Goal: Information Seeking & Learning: Learn about a topic

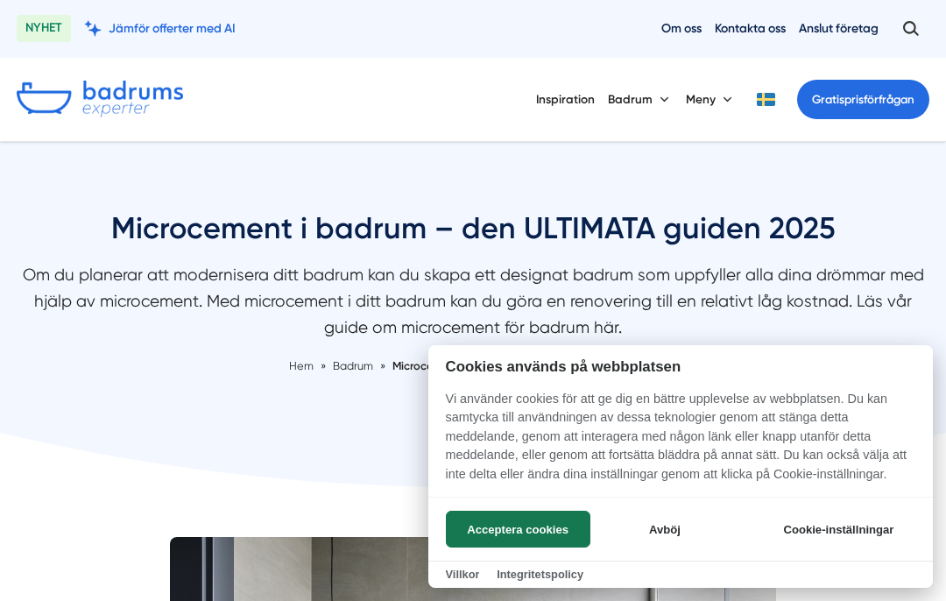
click at [650, 533] on button "Avböj" at bounding box center [664, 528] width 139 height 37
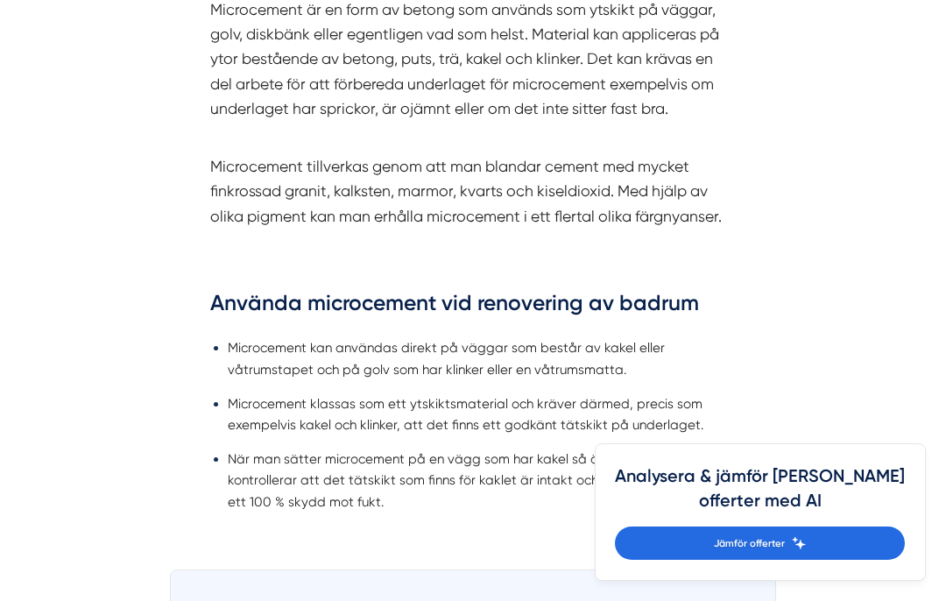
scroll to position [1831, 0]
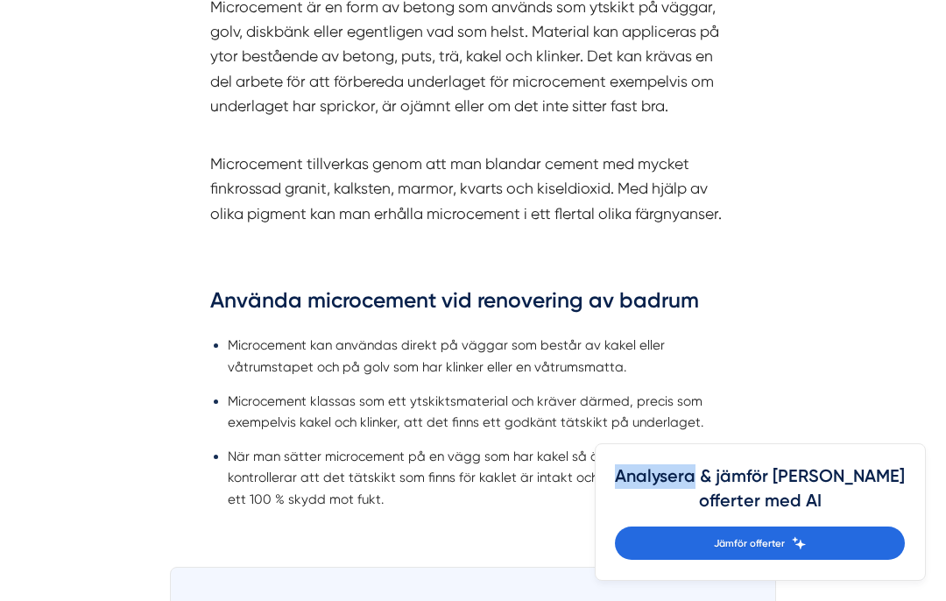
click at [904, 528] on div "Analysera & jämför dina offerter med AI Jämför offerter" at bounding box center [761, 511] width 332 height 137
click at [911, 525] on div "Analysera & jämför dina offerter med AI Jämför offerter" at bounding box center [761, 511] width 332 height 137
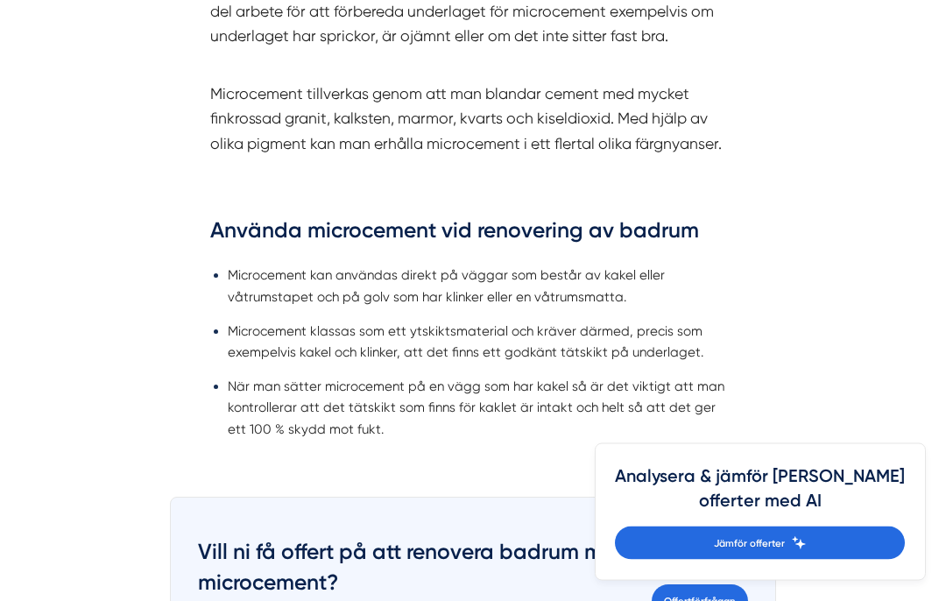
scroll to position [1901, 0]
click at [844, 537] on div "Analysera & jämför dina offerter med AI Jämför offerter" at bounding box center [761, 511] width 332 height 137
click at [906, 535] on div "Analysera & jämför dina offerter med AI Jämför offerter" at bounding box center [761, 511] width 332 height 137
click at [899, 526] on h4 "Analysera & jämför dina offerter med AI" at bounding box center [760, 495] width 290 height 62
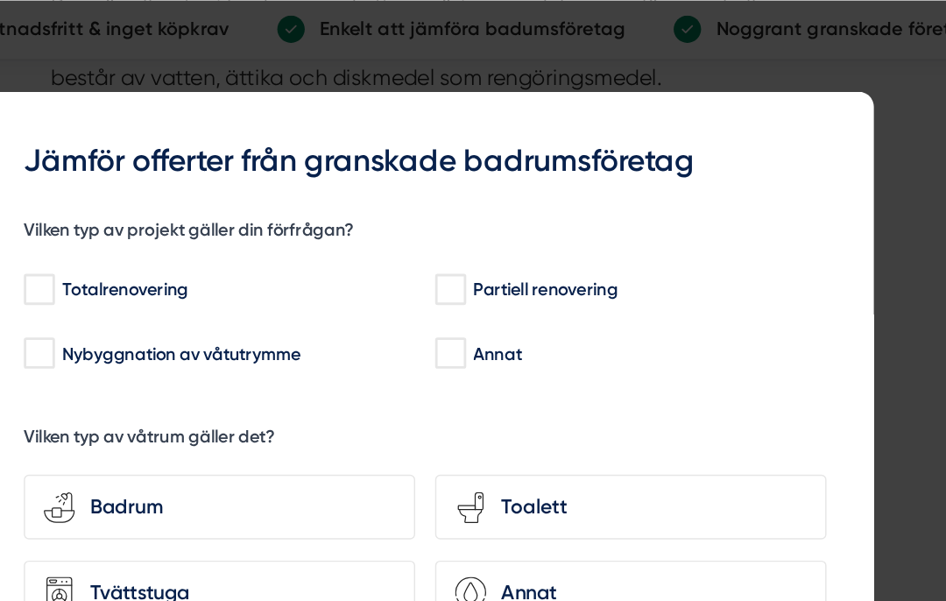
scroll to position [4755, 0]
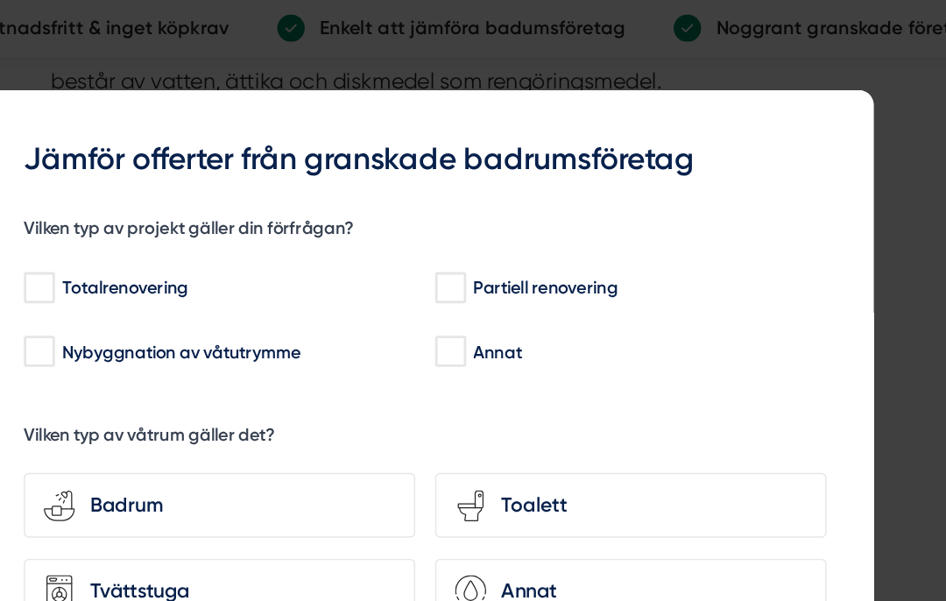
click at [632, 151] on div at bounding box center [473, 300] width 946 height 601
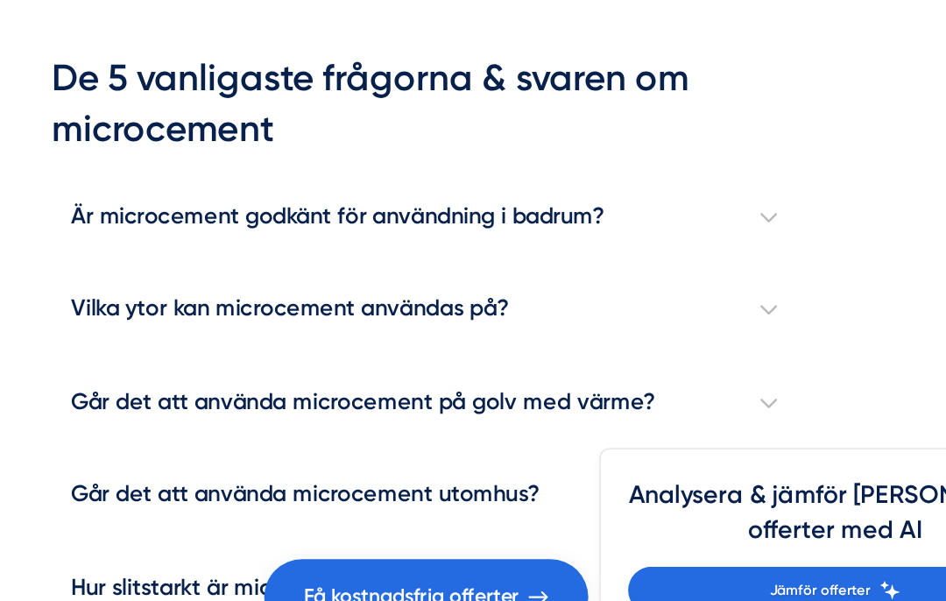
scroll to position [5414, 0]
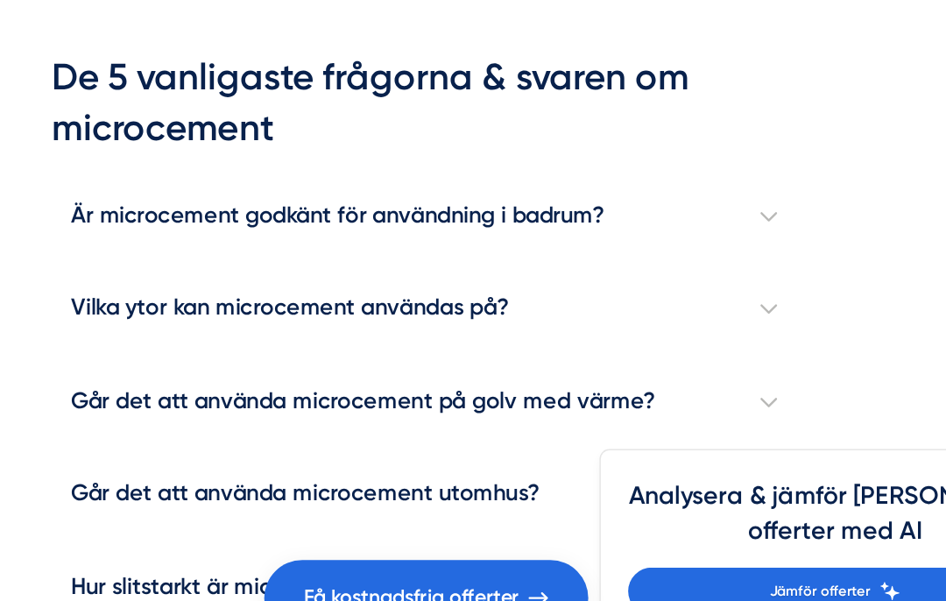
click at [543, 247] on h4 "Är microcement godkänt för användning i badrum?" at bounding box center [472, 280] width 525 height 66
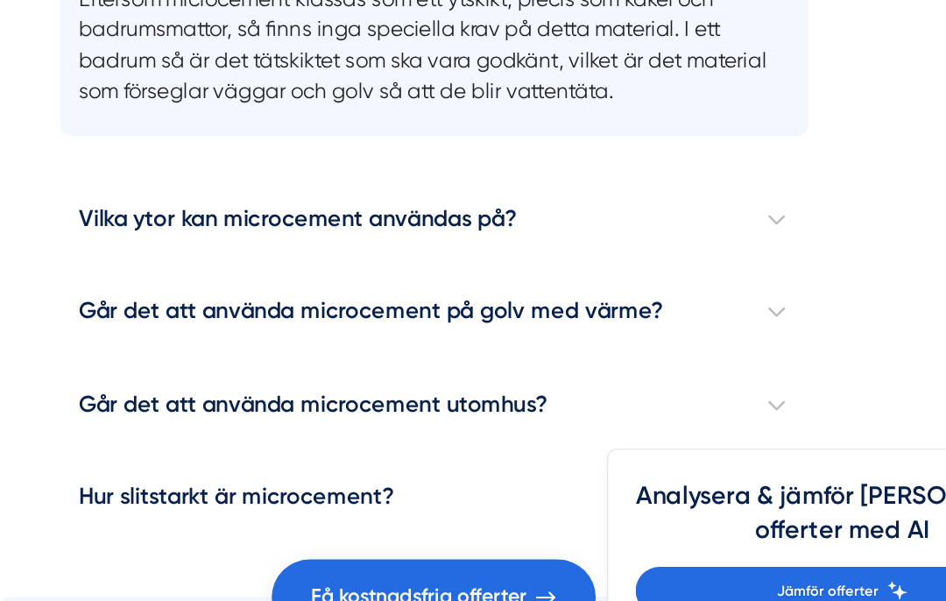
scroll to position [5655, 0]
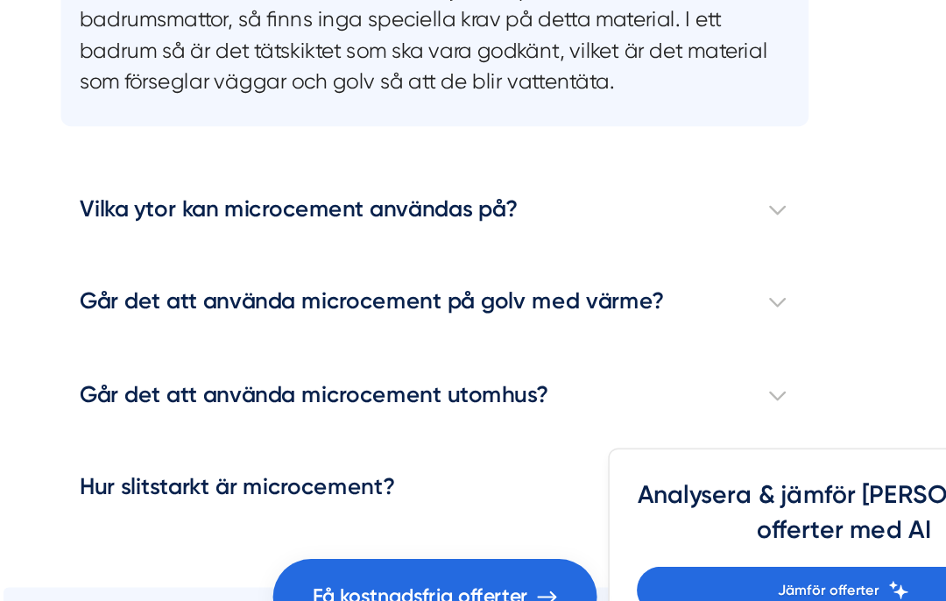
click at [553, 243] on h4 "Vilka ytor kan microcement användas på?" at bounding box center [472, 276] width 525 height 66
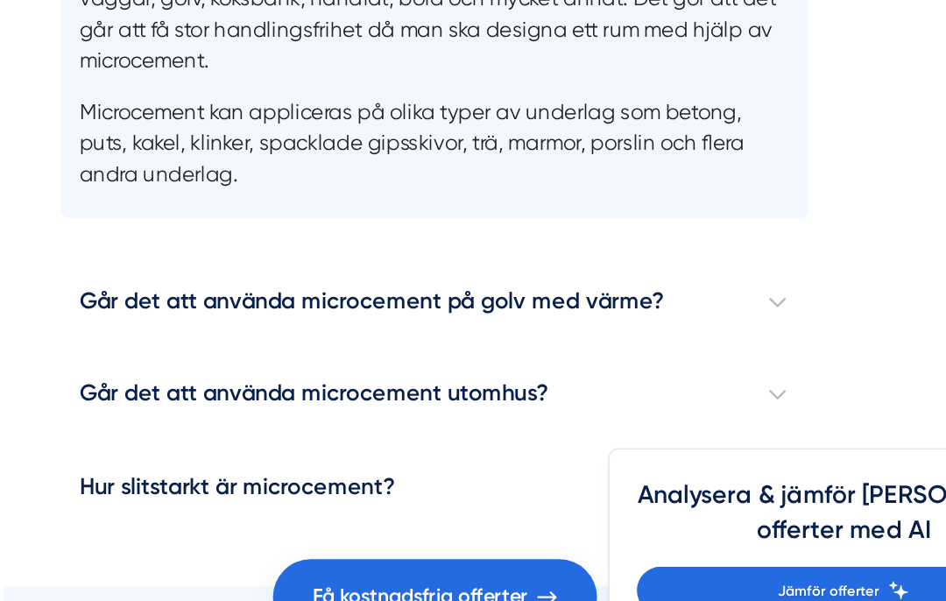
scroll to position [5866, 0]
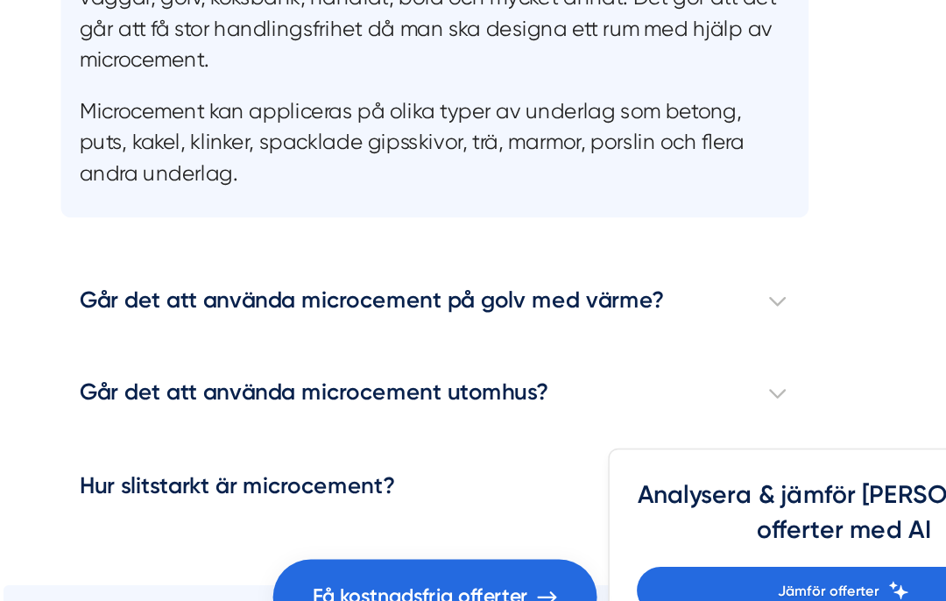
click at [558, 307] on h4 "Går det att använda microcement på golv med värme?" at bounding box center [472, 340] width 525 height 66
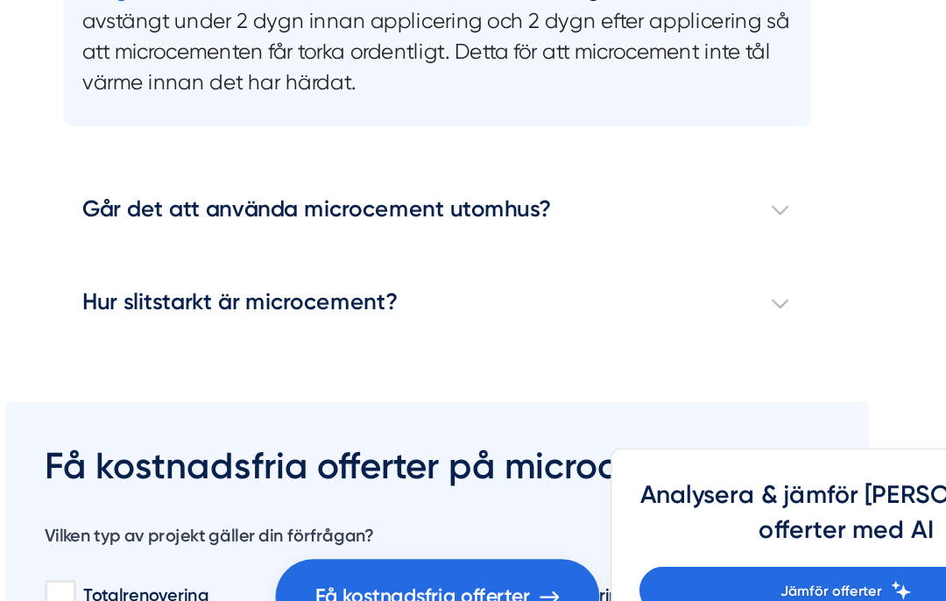
scroll to position [6148, 0]
click at [552, 243] on h4 "Går det att använda microcement utomhus?" at bounding box center [472, 276] width 525 height 66
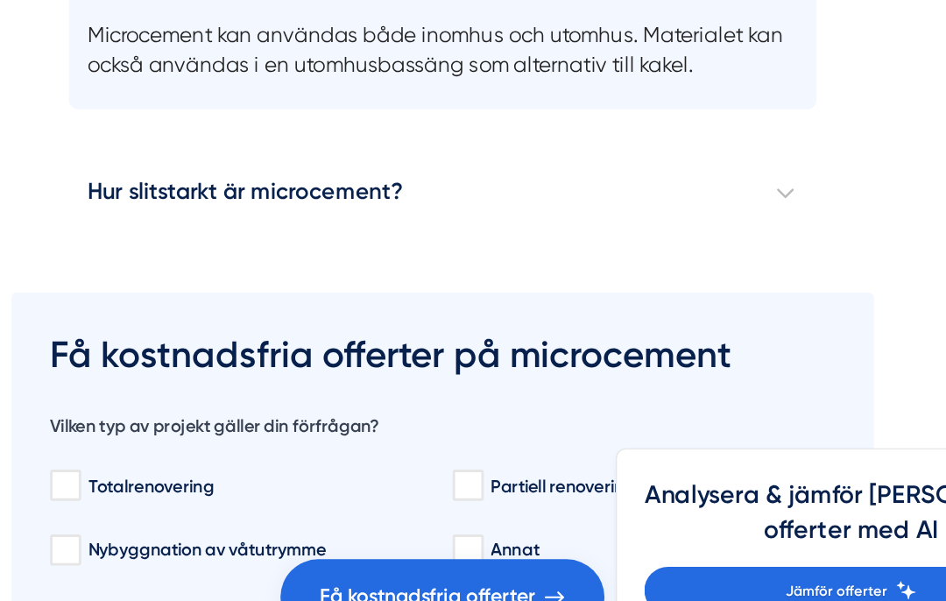
scroll to position [6313, 0]
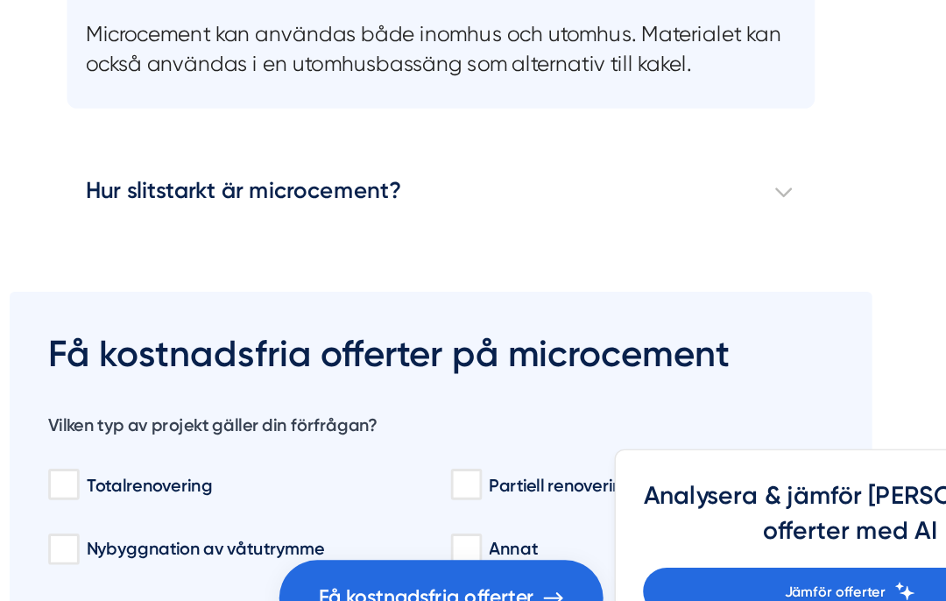
click at [555, 230] on h4 "Hur slitstarkt är microcement?" at bounding box center [472, 263] width 525 height 66
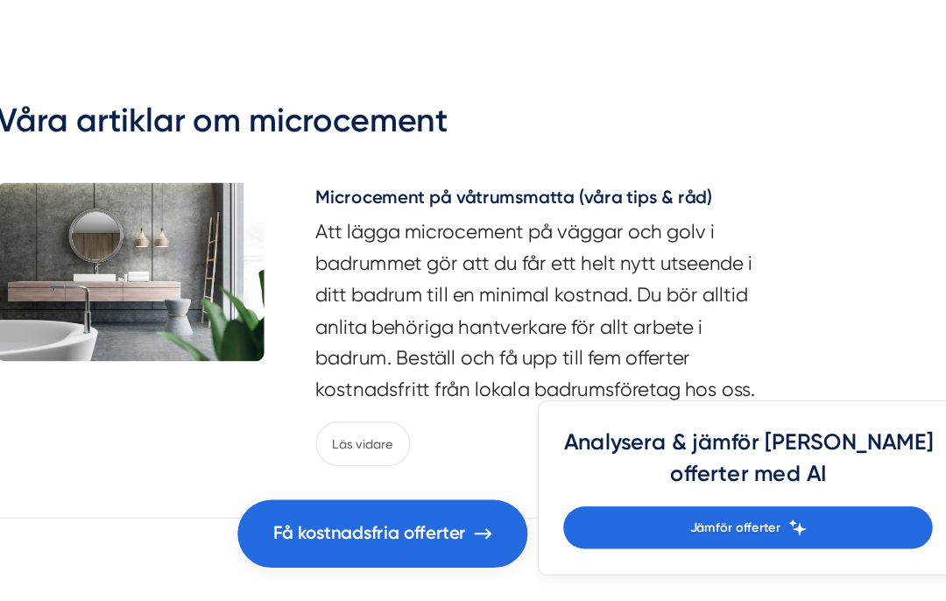
scroll to position [10276, 0]
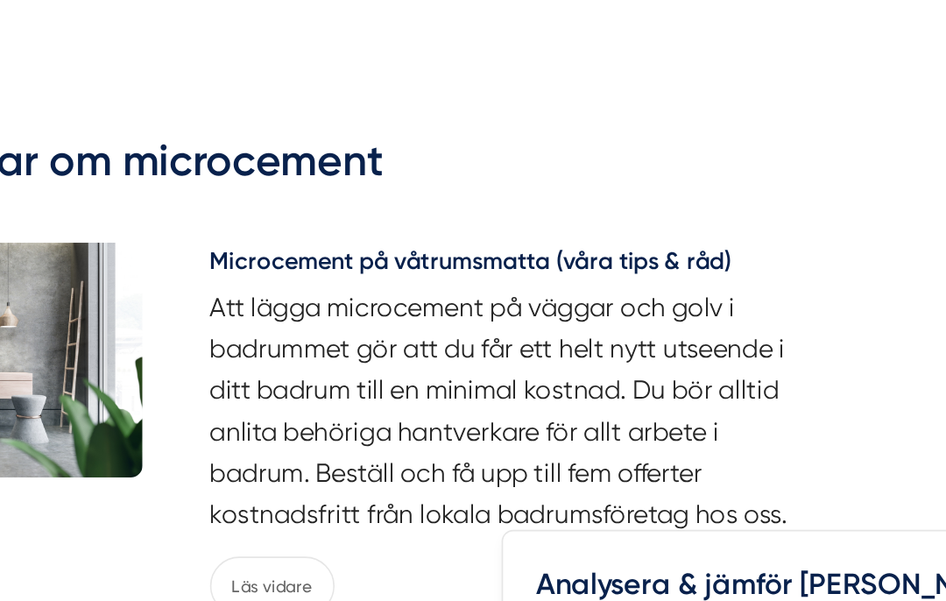
click at [420, 271] on h5 "Microcement på våtrumsmatta (våra tips & råd)" at bounding box center [597, 284] width 355 height 26
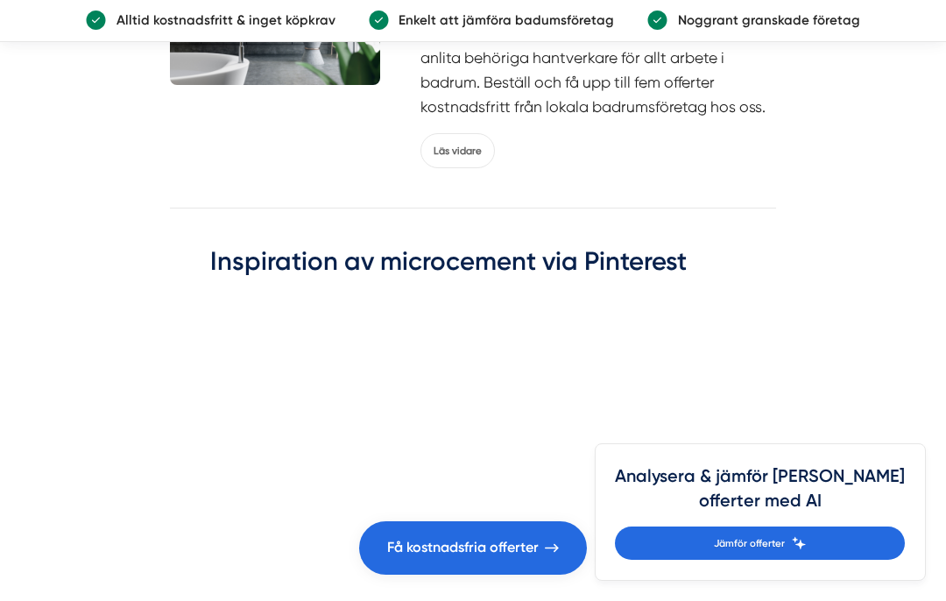
scroll to position [5004, 0]
